Goal: Task Accomplishment & Management: Complete application form

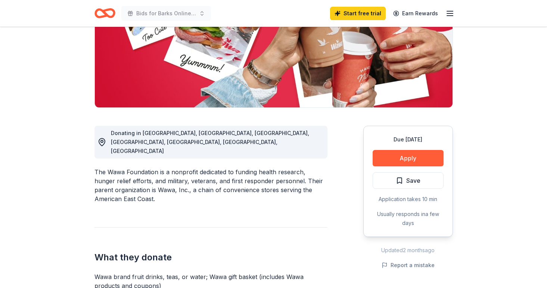
scroll to position [119, 0]
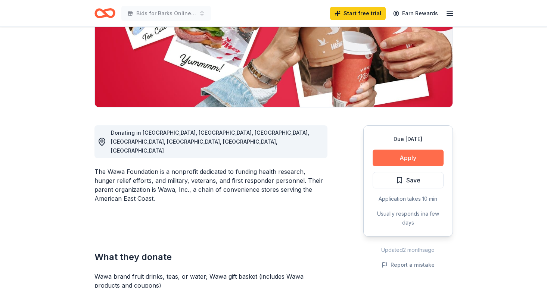
click at [398, 164] on button "Apply" at bounding box center [408, 158] width 71 height 16
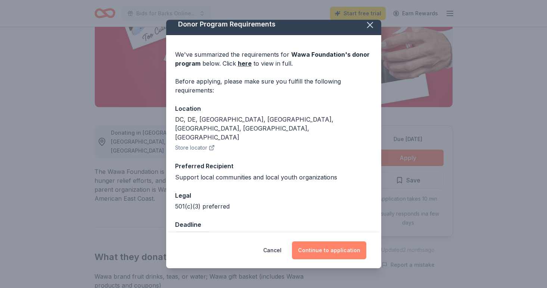
scroll to position [6, 0]
click at [323, 259] on button "Continue to application" at bounding box center [329, 251] width 74 height 18
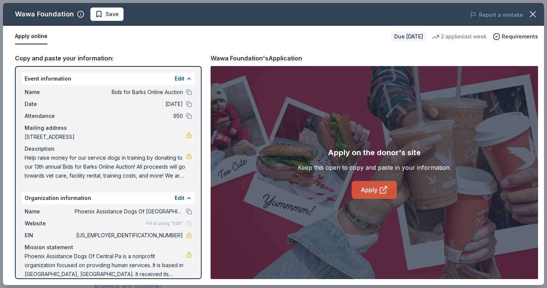
click at [378, 183] on link "Apply" at bounding box center [374, 190] width 45 height 18
click at [537, 17] on icon "button" at bounding box center [533, 14] width 10 height 10
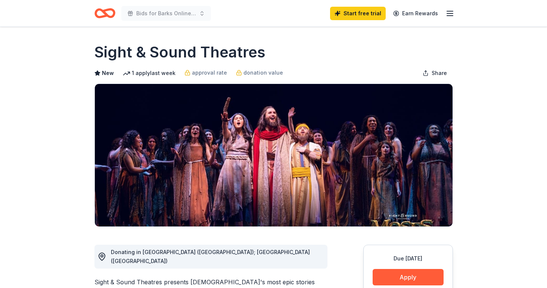
scroll to position [76, 0]
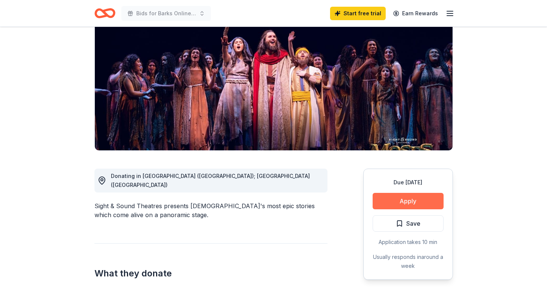
click at [417, 200] on button "Apply" at bounding box center [408, 201] width 71 height 16
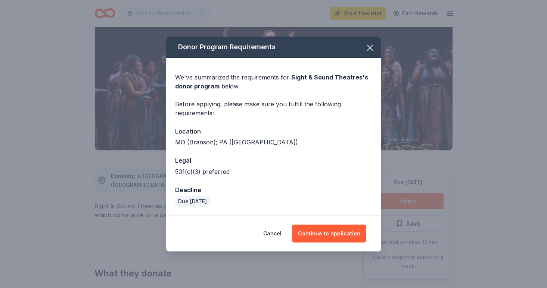
click at [417, 200] on div "Donor Program Requirements We've summarized the requirements for Sight & Sound …" at bounding box center [273, 144] width 547 height 288
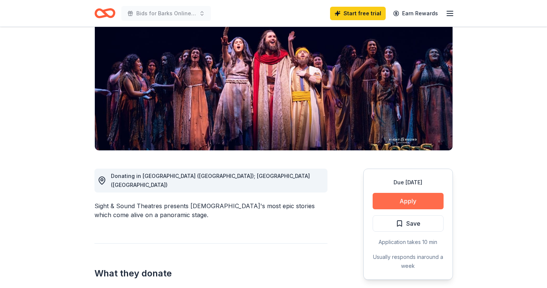
click at [417, 200] on button "Apply" at bounding box center [408, 201] width 71 height 16
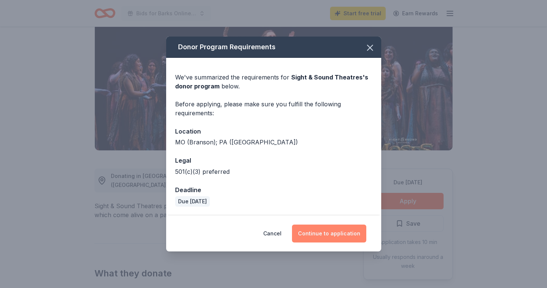
click at [347, 237] on button "Continue to application" at bounding box center [329, 234] width 74 height 18
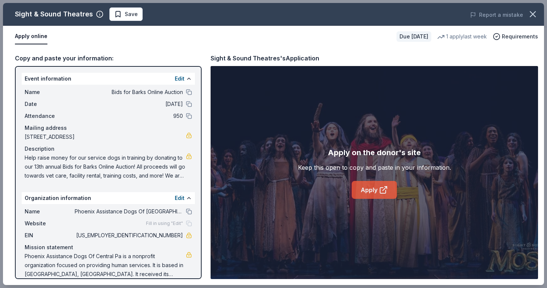
click at [379, 191] on icon at bounding box center [383, 190] width 9 height 9
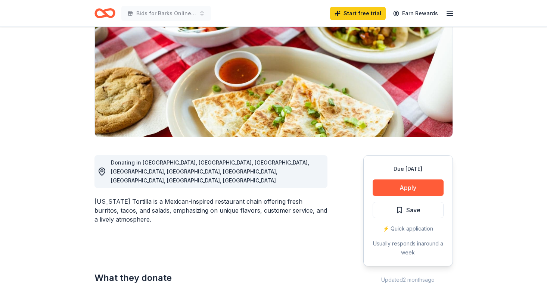
scroll to position [90, 0]
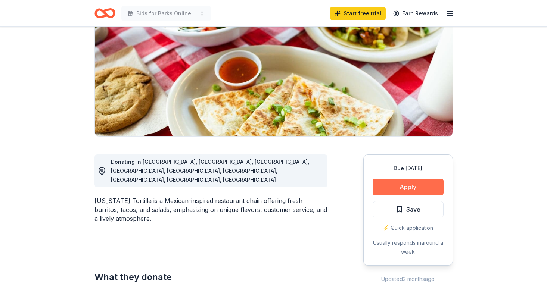
click at [439, 186] on button "Apply" at bounding box center [408, 187] width 71 height 16
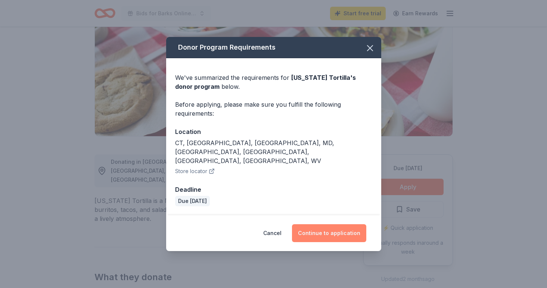
click at [336, 224] on button "Continue to application" at bounding box center [329, 233] width 74 height 18
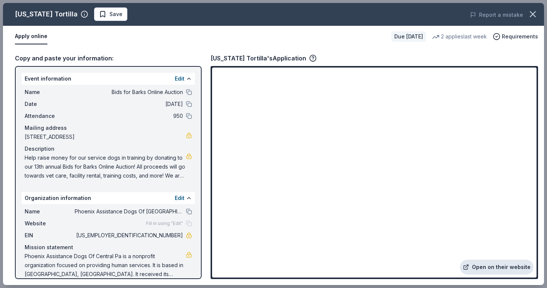
click at [479, 264] on link "Open on their website" at bounding box center [497, 267] width 74 height 15
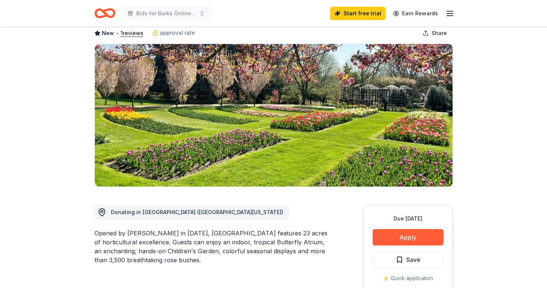
scroll to position [72, 0]
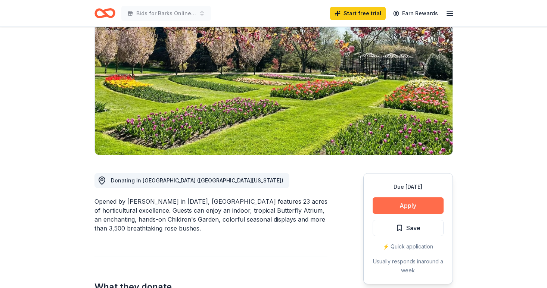
click at [419, 208] on button "Apply" at bounding box center [408, 206] width 71 height 16
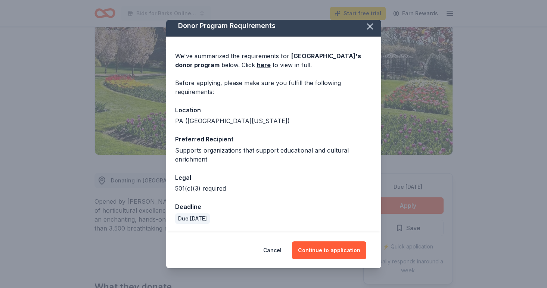
scroll to position [4, 0]
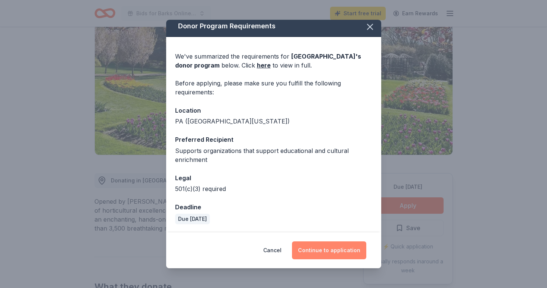
click at [343, 246] on button "Continue to application" at bounding box center [329, 251] width 74 height 18
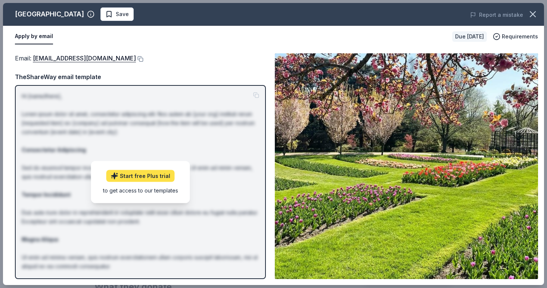
click at [161, 178] on link "Start free Plus trial" at bounding box center [140, 176] width 68 height 12
